Goal: Transaction & Acquisition: Purchase product/service

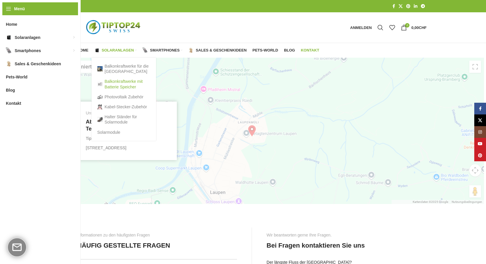
click at [119, 83] on link "Balkonkraftwerke mit Batterie Speicher" at bounding box center [123, 84] width 53 height 15
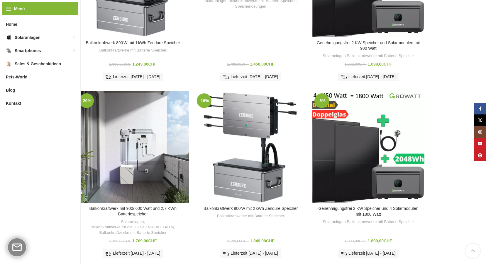
scroll to position [235, 0]
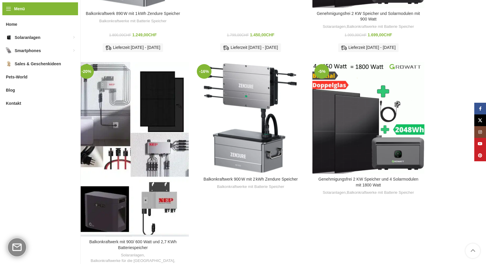
click at [131, 101] on div "Balkonkraftwerk mit 900/ 600 Watt und 2,7 KWh Batteriespeicher" at bounding box center [119, 149] width 28 height 175
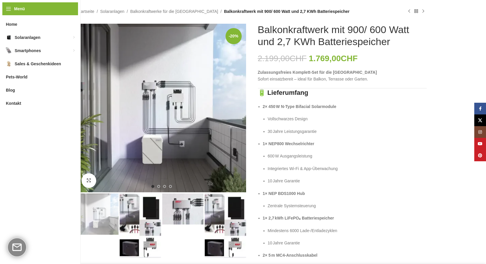
scroll to position [88, 0]
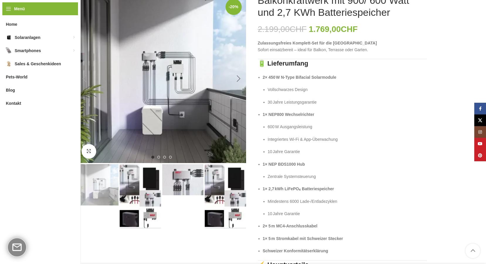
click at [236, 78] on div "Next slide" at bounding box center [238, 79] width 15 height 15
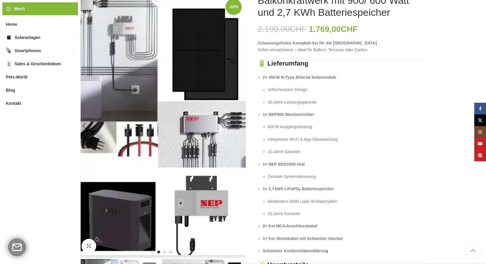
click at [236, 78] on img "2 / 4" at bounding box center [161, 126] width 169 height 264
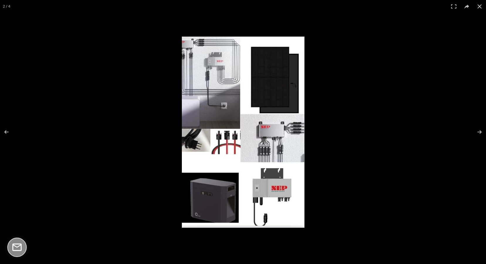
click at [236, 78] on img at bounding box center [243, 132] width 123 height 191
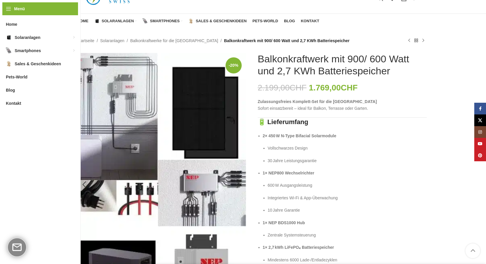
scroll to position [0, 0]
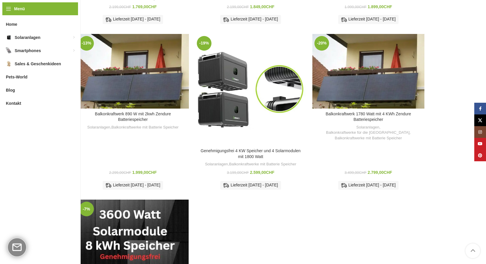
scroll to position [411, 0]
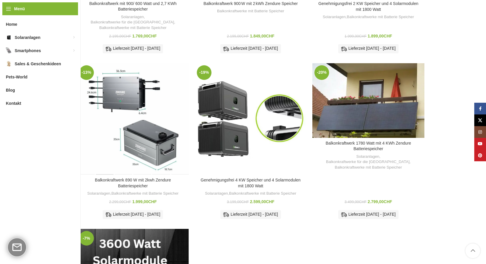
click at [113, 107] on div "Balkonkraftwerk 890 W mit 2kwh Zendure Batteriespeicher" at bounding box center [105, 119] width 19 height 112
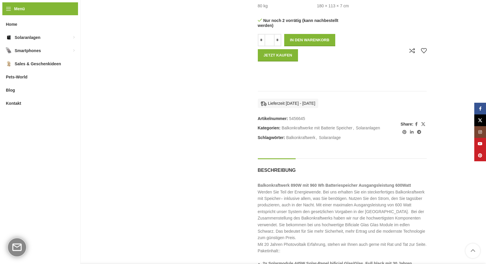
scroll to position [193, 0]
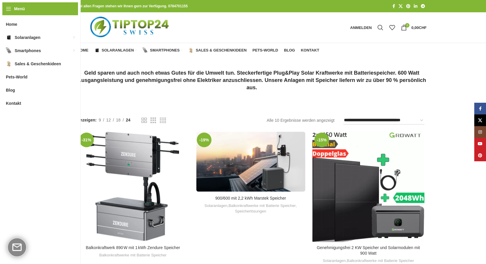
scroll to position [29, 0]
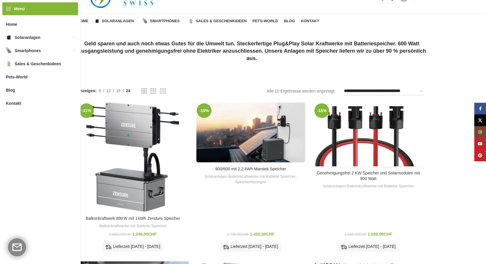
click at [388, 136] on div "Genehmigungsfrei 2 KW Speicher und Solarmodulen mit 900 Watt" at bounding box center [389, 134] width 14 height 66
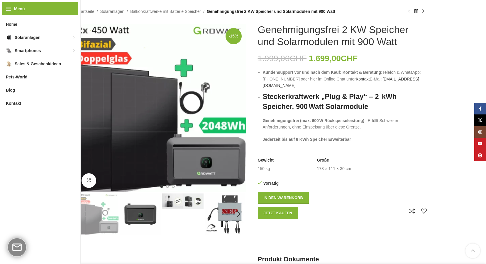
scroll to position [88, 0]
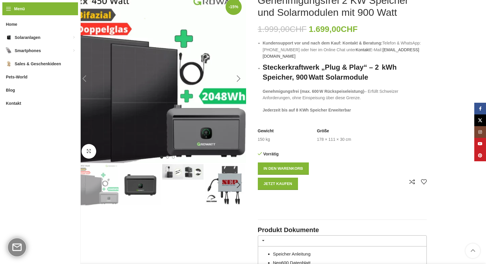
click at [237, 80] on div "Next slide" at bounding box center [238, 79] width 15 height 15
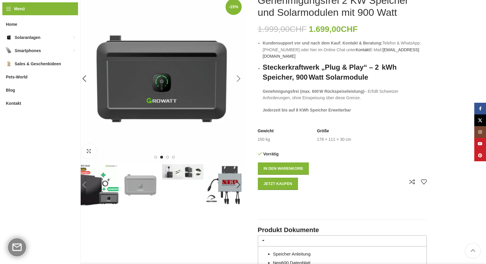
click at [237, 80] on div "Next slide" at bounding box center [238, 79] width 15 height 15
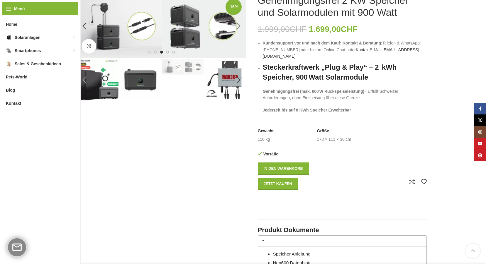
click at [237, 80] on div "Next slide" at bounding box center [238, 80] width 15 height 15
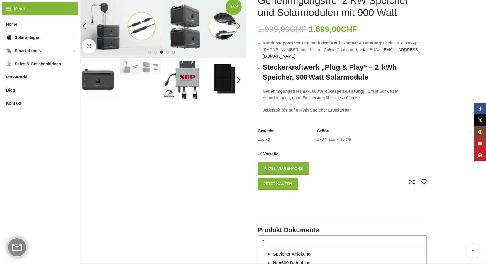
click at [237, 80] on div "Next slide" at bounding box center [238, 80] width 15 height 15
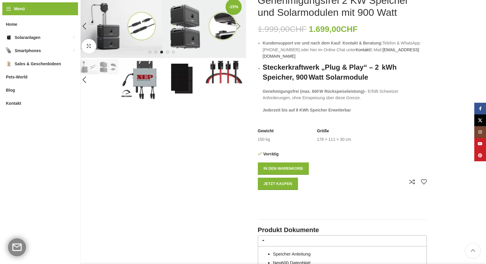
click at [237, 80] on div "Next slide" at bounding box center [238, 80] width 15 height 15
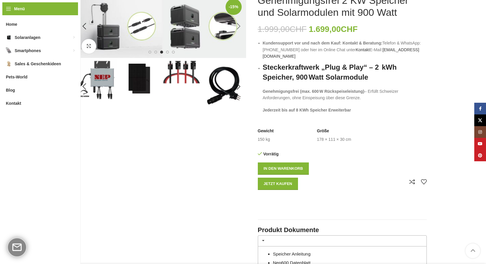
click at [237, 80] on div "Next slide" at bounding box center [238, 86] width 15 height 15
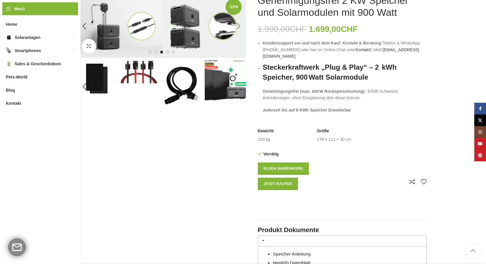
click at [237, 80] on div "Next slide" at bounding box center [238, 86] width 15 height 15
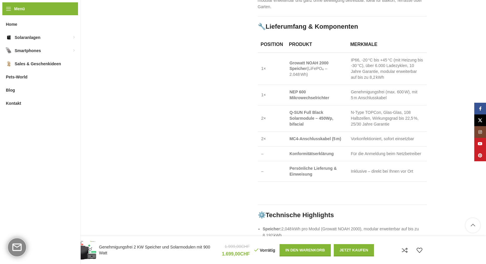
scroll to position [469, 0]
